Goal: Task Accomplishment & Management: Manage account settings

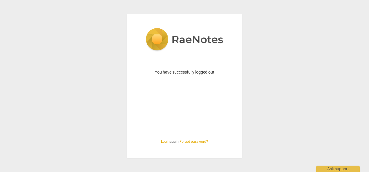
click at [164, 141] on link "Login" at bounding box center [165, 142] width 9 height 4
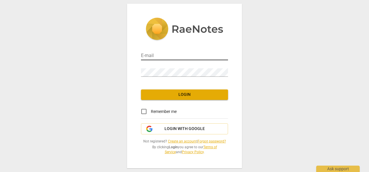
click at [163, 53] on input "email" at bounding box center [184, 56] width 87 height 8
type input "[PERSON_NAME][EMAIL_ADDRESS][DOMAIN_NAME]"
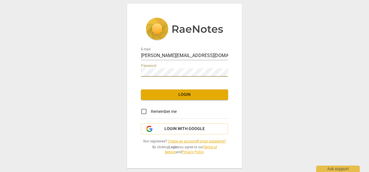
click at [189, 95] on span "Login" at bounding box center [185, 95] width 78 height 6
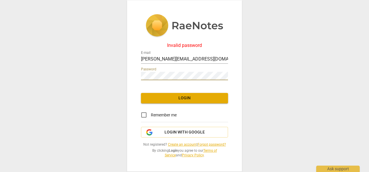
click at [122, 75] on div "Invalid password E-mail [PERSON_NAME][EMAIL_ADDRESS][DOMAIN_NAME] Password Logi…" at bounding box center [184, 86] width 369 height 172
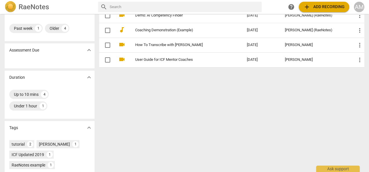
scroll to position [111, 0]
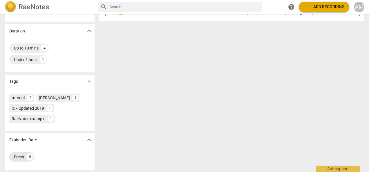
click at [30, 158] on div "5" at bounding box center [29, 157] width 7 height 7
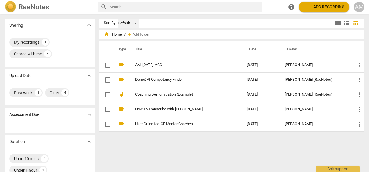
click at [136, 24] on div "Default" at bounding box center [128, 23] width 21 height 9
drag, startPoint x: 177, startPoint y: 149, endPoint x: 180, endPoint y: 144, distance: 5.5
click at [177, 149] on div at bounding box center [184, 86] width 369 height 172
click at [358, 6] on div "AM" at bounding box center [359, 7] width 10 height 10
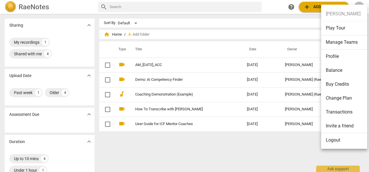
click at [331, 140] on li "Logout" at bounding box center [345, 141] width 48 height 14
